Goal: Navigation & Orientation: Find specific page/section

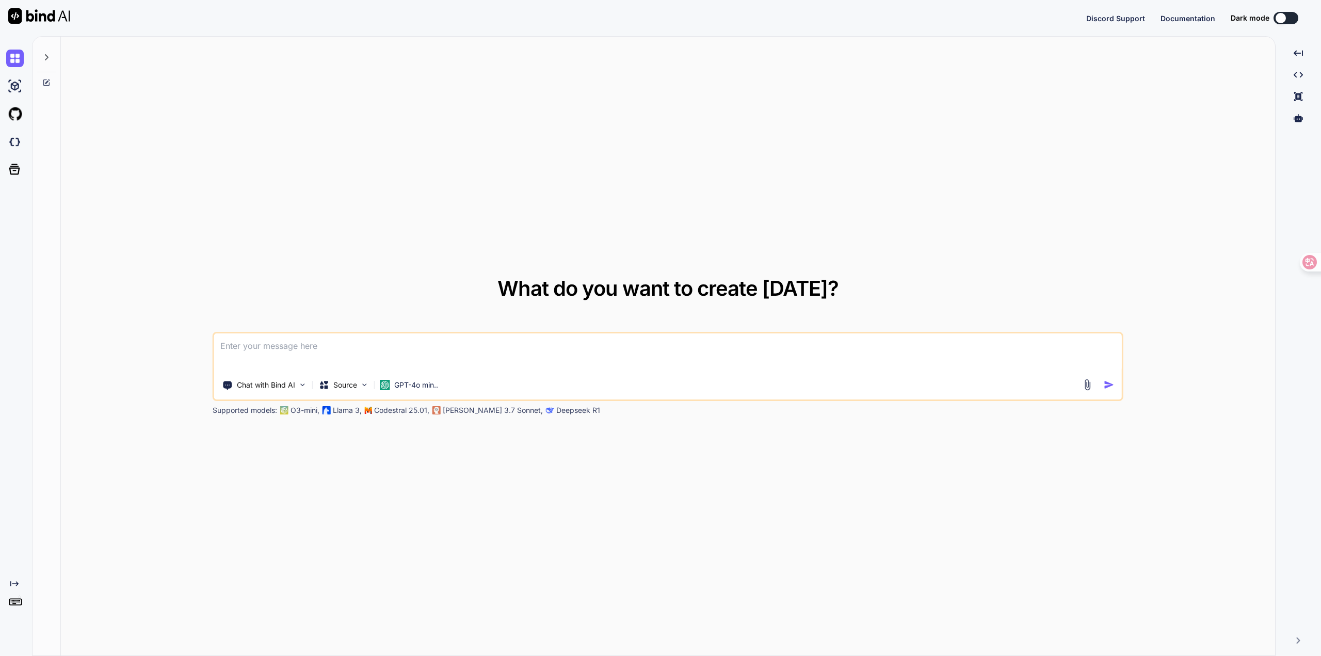
type textarea "x"
click at [13, 607] on img at bounding box center [15, 606] width 18 height 18
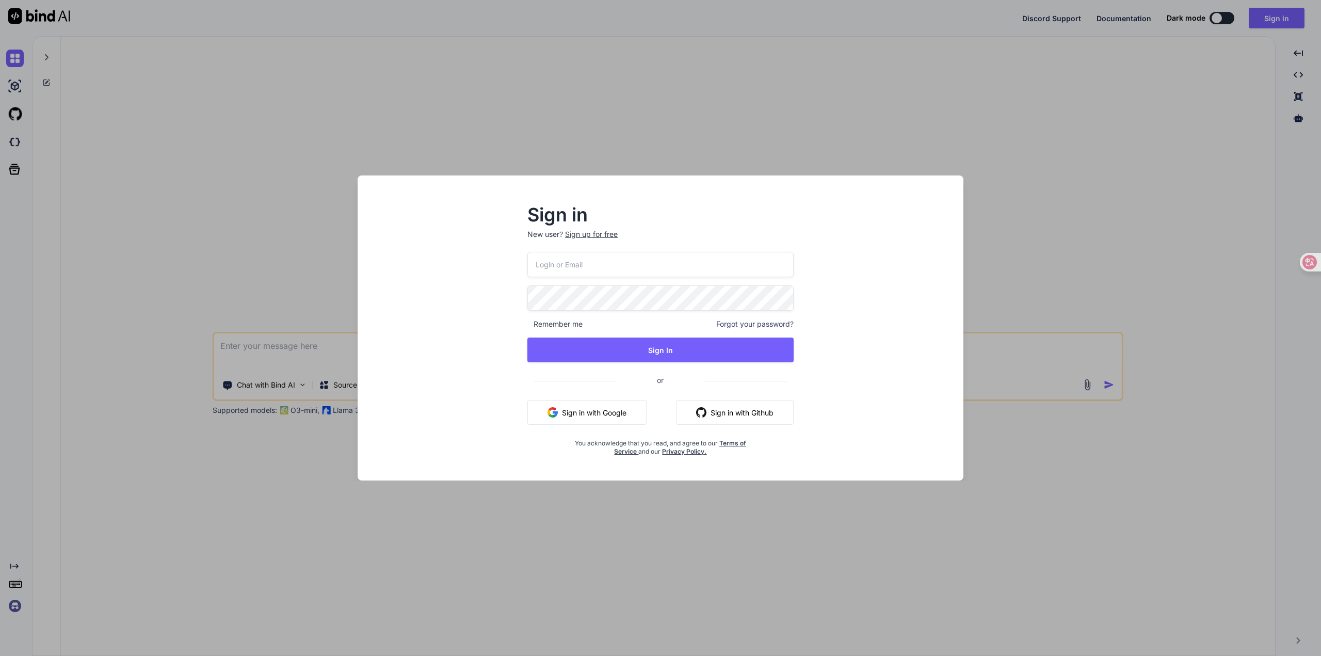
click at [987, 272] on div "Sign in New user? Sign up for free Remember me Forgot your password? Sign In or…" at bounding box center [660, 327] width 660 height 305
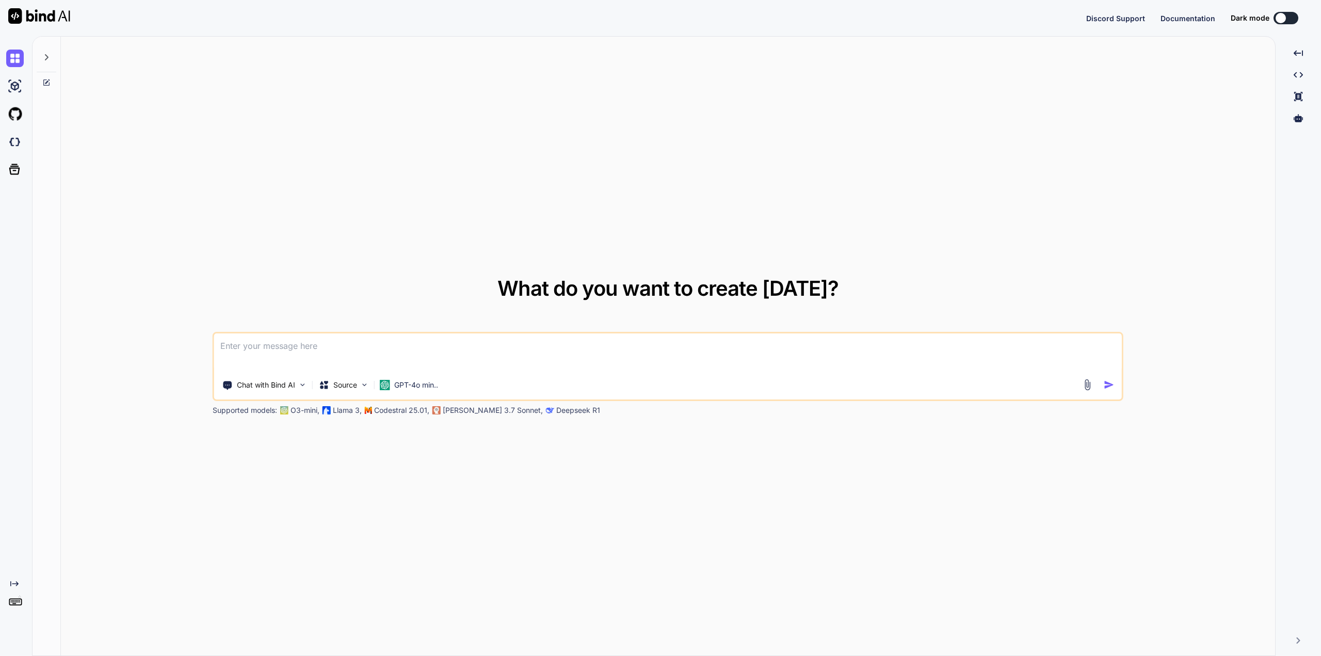
type textarea "x"
click at [1297, 57] on icon "Created with Pixso." at bounding box center [1297, 52] width 9 height 9
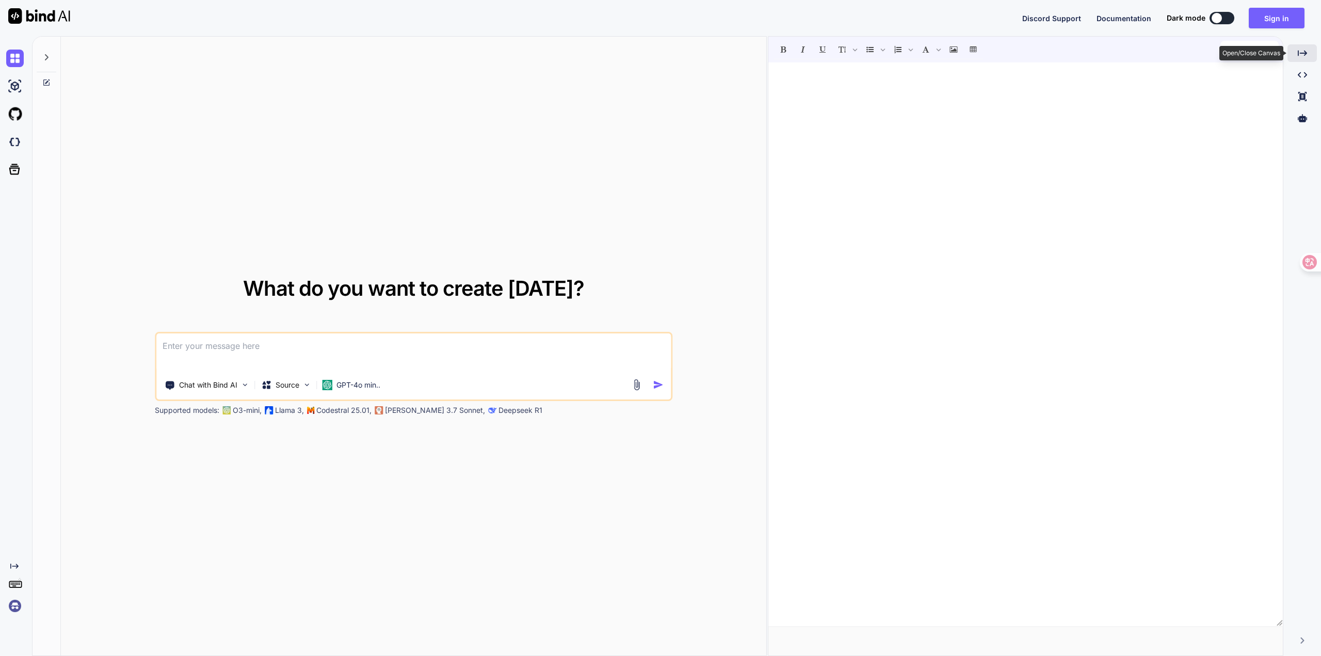
click at [1295, 58] on div "Created with Pixso." at bounding box center [1301, 53] width 29 height 18
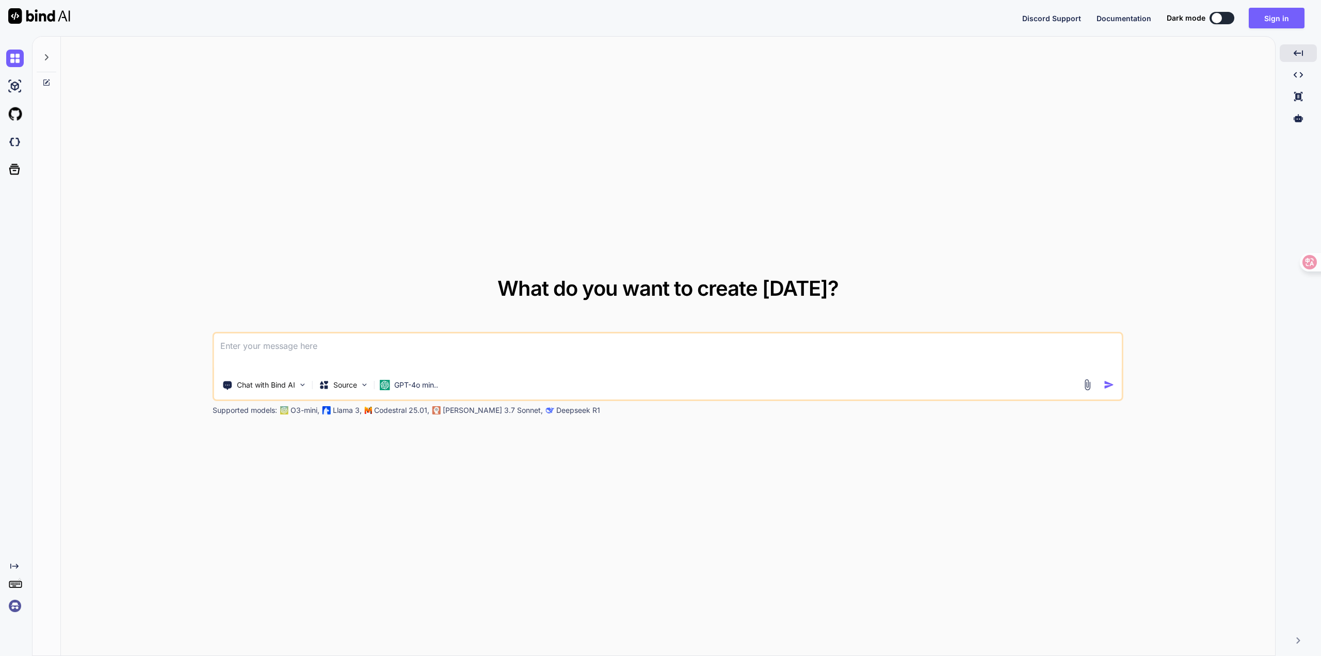
click at [1222, 20] on div at bounding box center [1216, 18] width 10 height 10
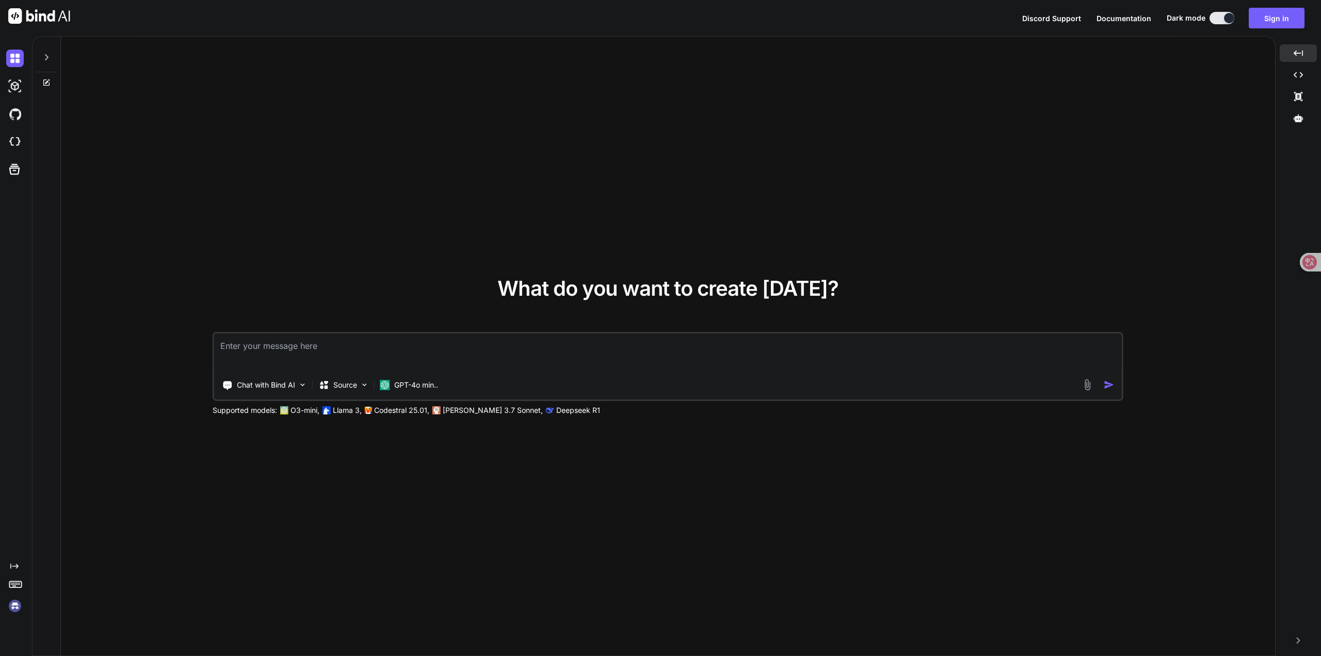
drag, startPoint x: 1123, startPoint y: 13, endPoint x: 70, endPoint y: 145, distance: 1061.1
click at [78, 169] on div "What do you want to create today? Chat with Bind AI Source GPT-4o min.. Support…" at bounding box center [668, 347] width 1214 height 620
click at [1108, 20] on span "Documentation" at bounding box center [1123, 18] width 55 height 9
